Goal: Check status: Check status

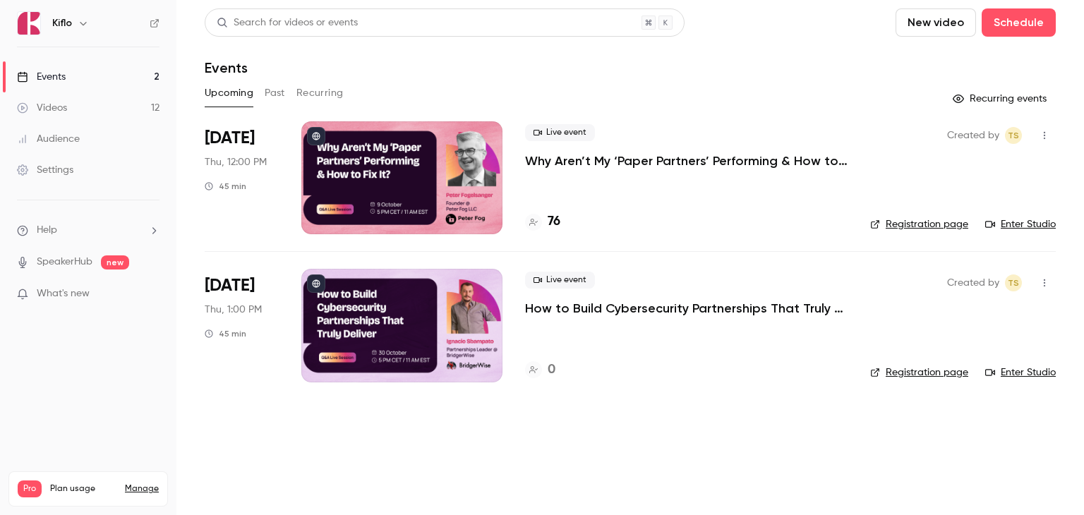
click at [573, 157] on p "Why Aren’t My ‘Paper Partners’ Performing & How to Fix It?" at bounding box center [686, 160] width 322 height 17
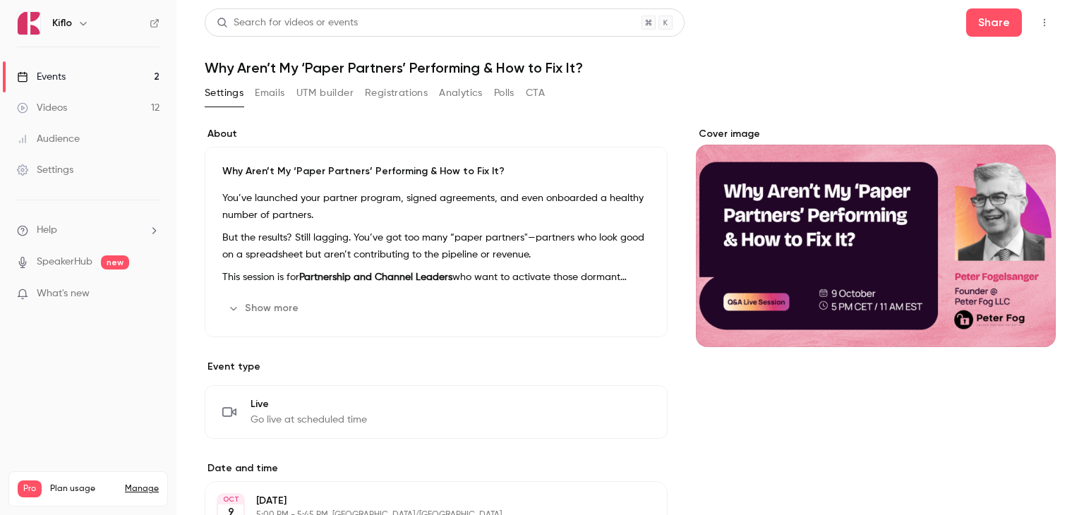
click at [399, 94] on button "Registrations" at bounding box center [396, 93] width 63 height 23
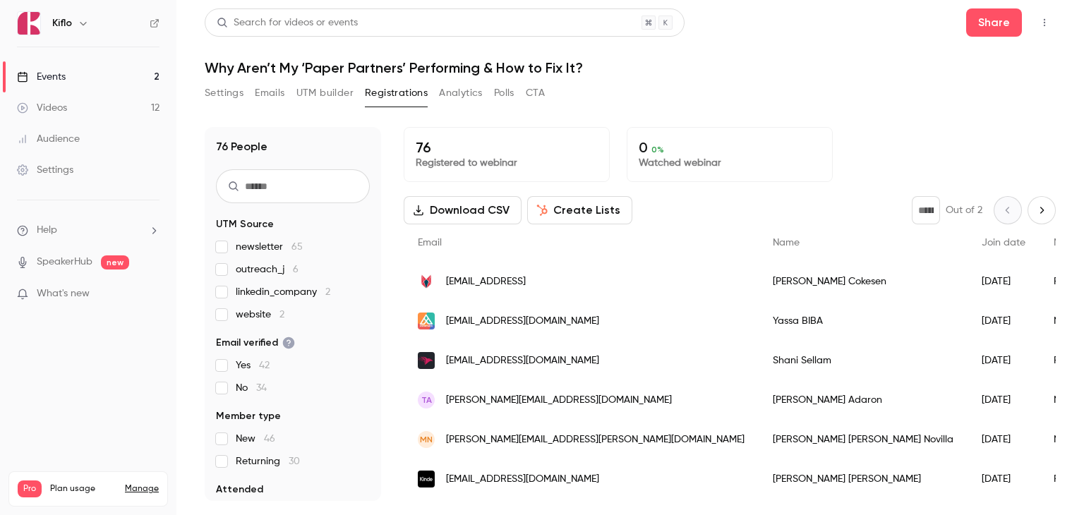
click at [1034, 210] on icon "Next page" at bounding box center [1042, 210] width 16 height 11
type input "*"
